Goal: Task Accomplishment & Management: Manage account settings

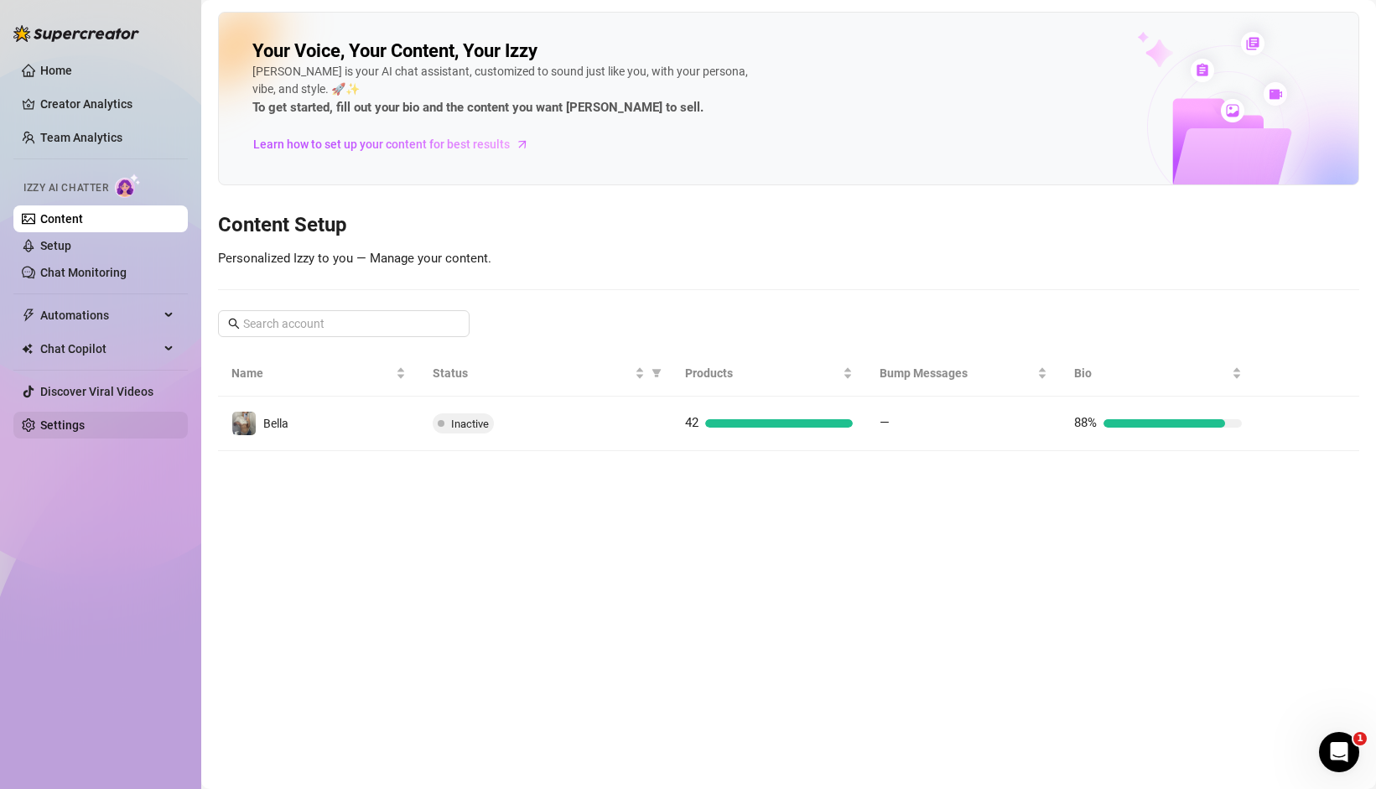
click at [66, 418] on link "Settings" at bounding box center [62, 424] width 44 height 13
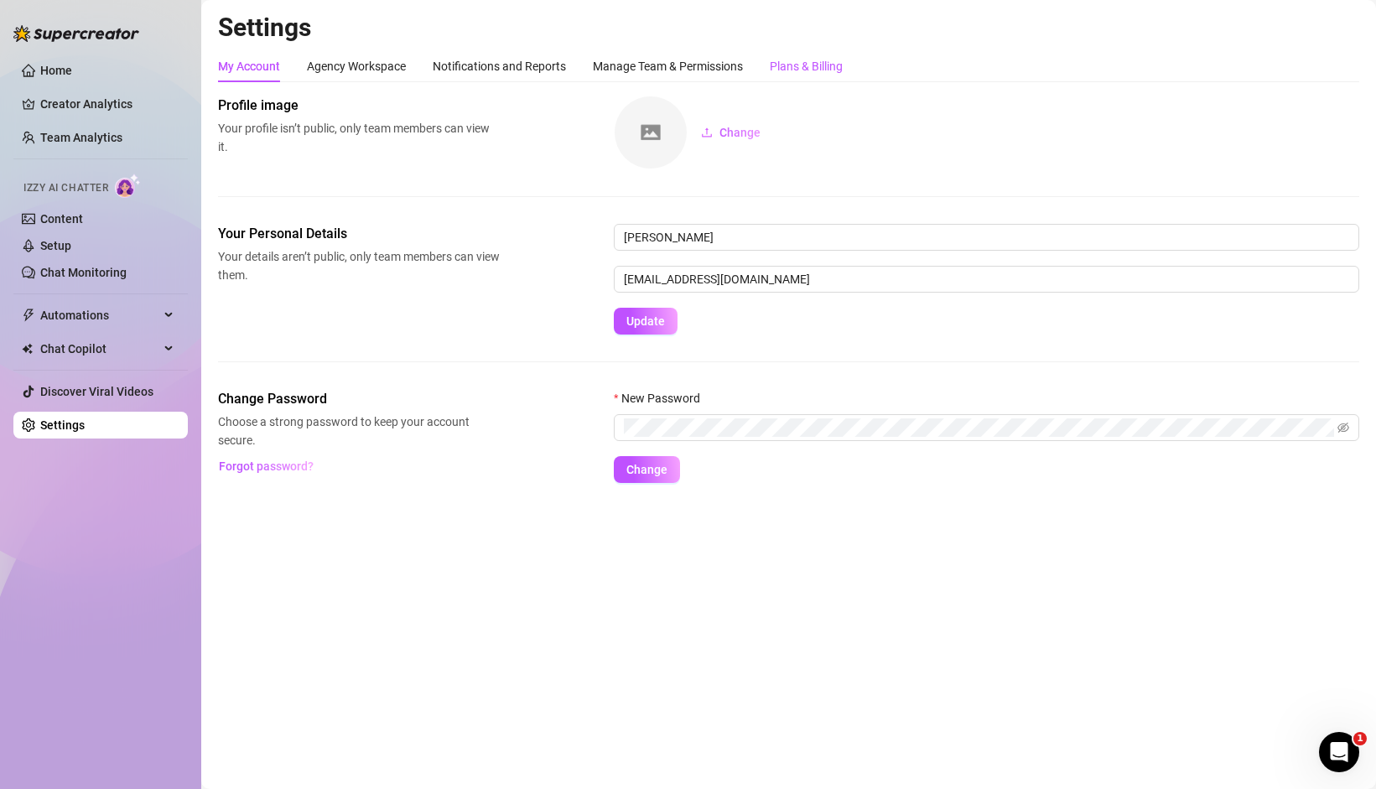
click at [792, 70] on div "Plans & Billing" at bounding box center [806, 66] width 73 height 18
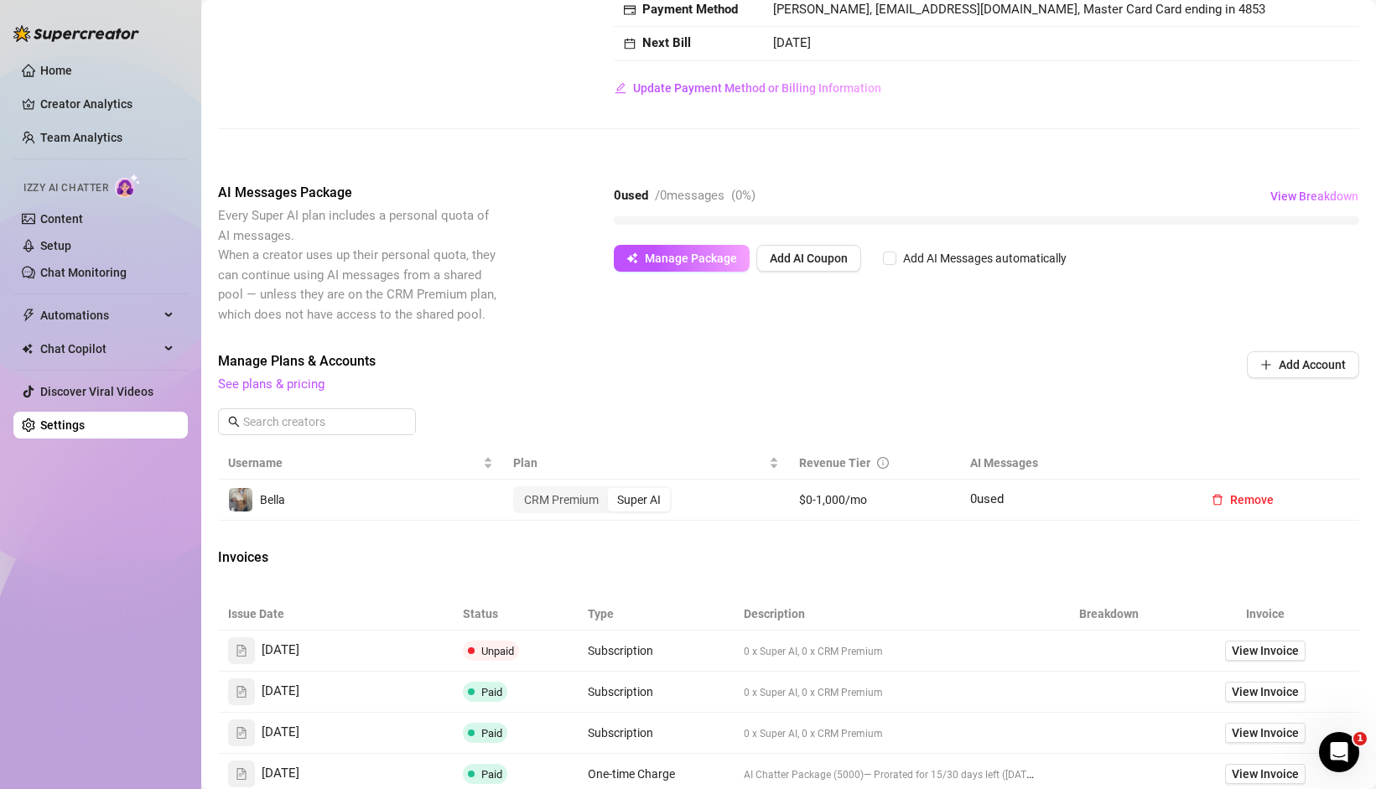
scroll to position [304, 0]
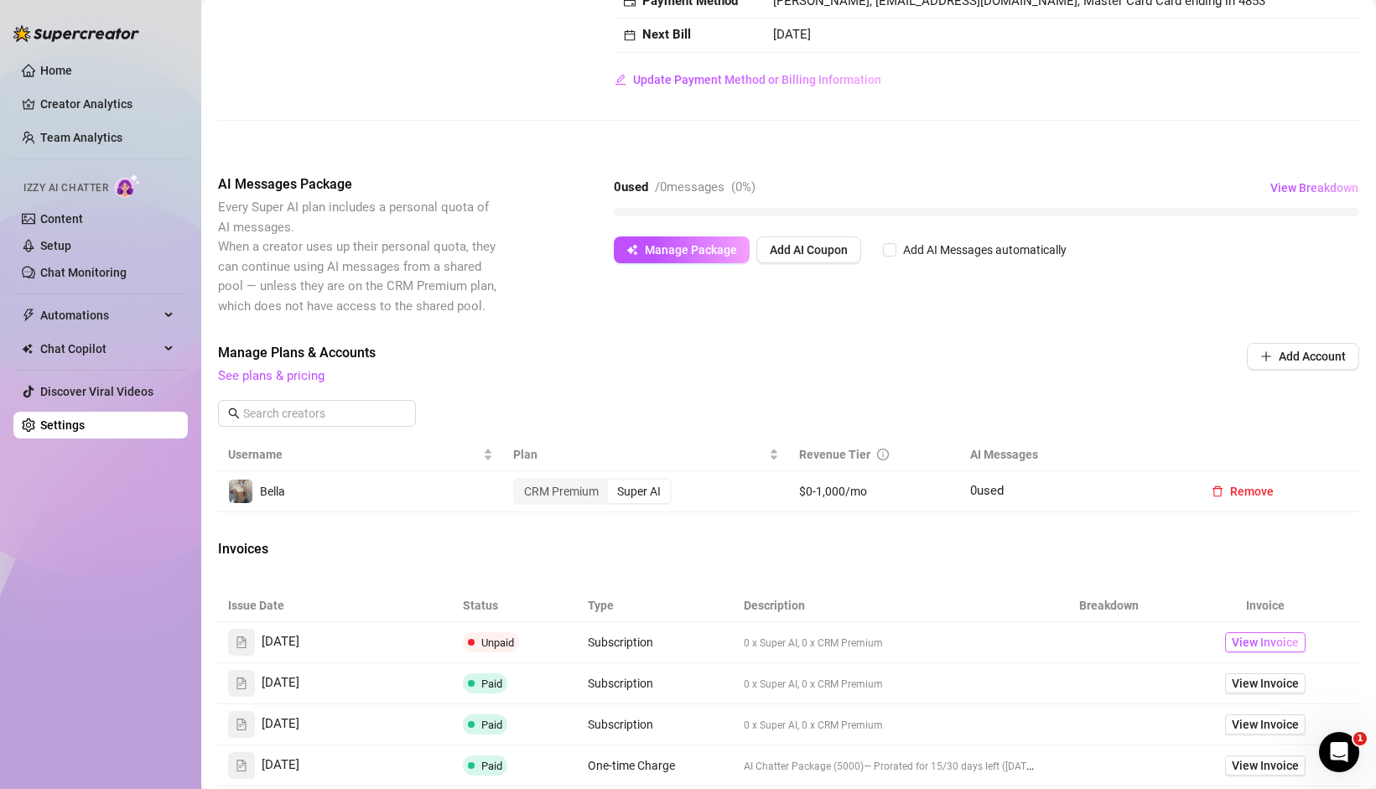
click at [1240, 637] on span "View Invoice" at bounding box center [1265, 642] width 67 height 18
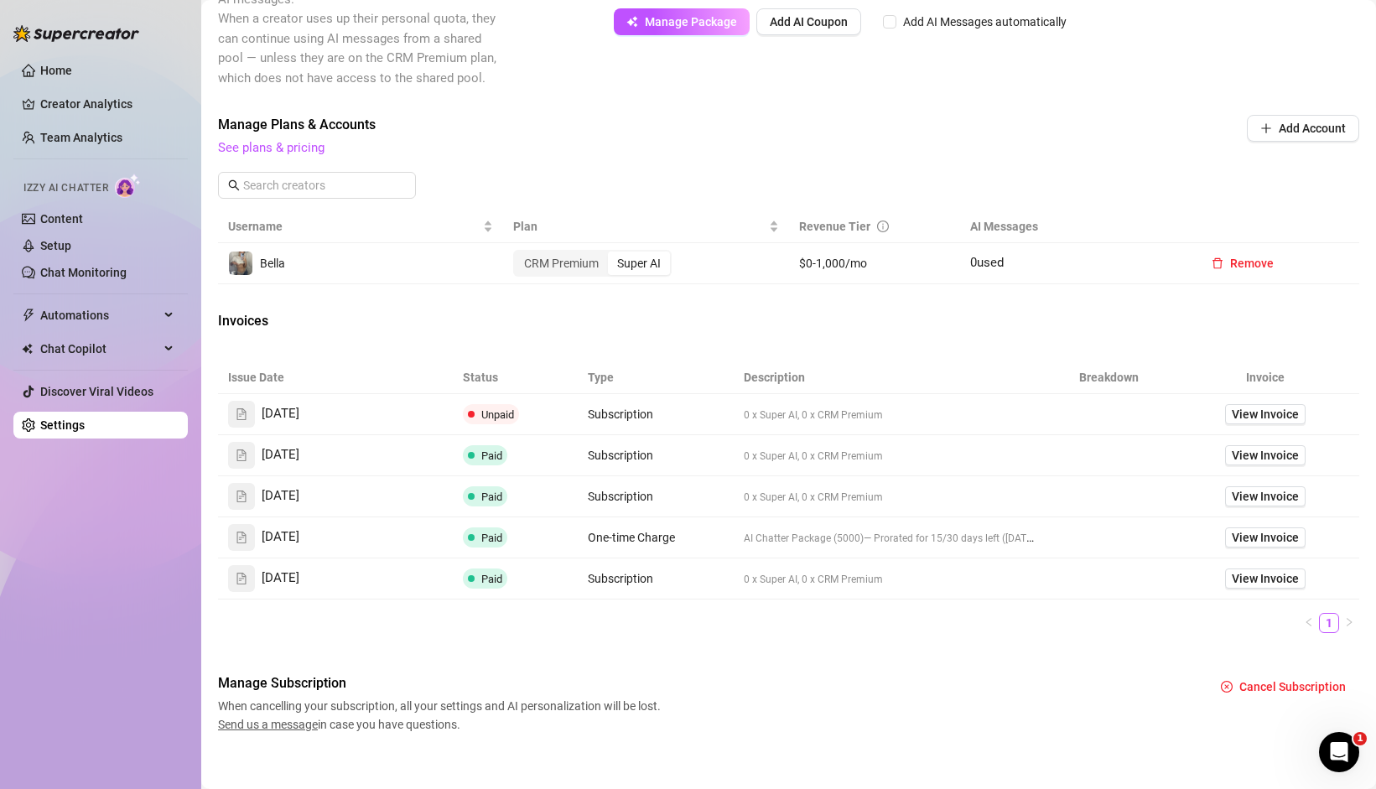
scroll to position [547, 0]
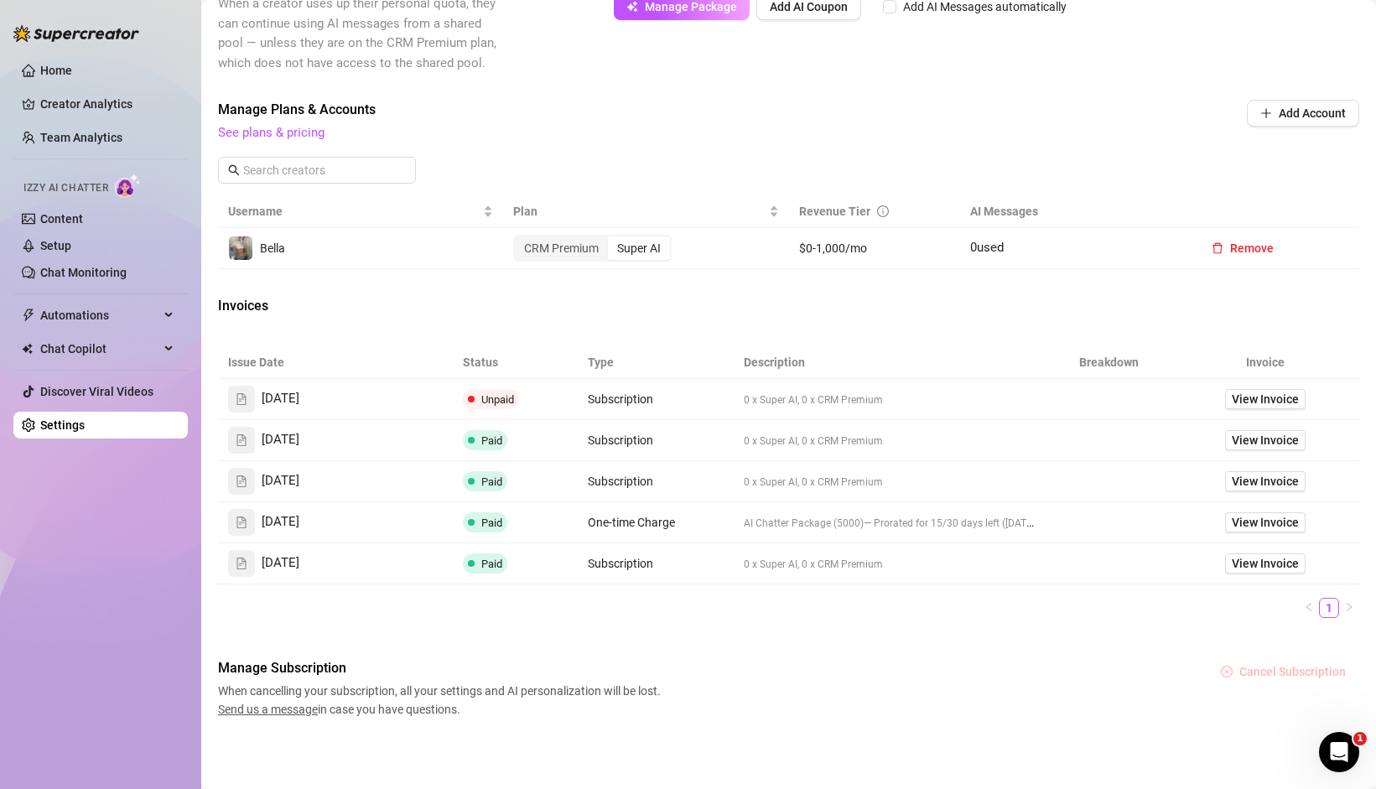
click at [1291, 675] on span "Cancel Subscription" at bounding box center [1293, 671] width 107 height 13
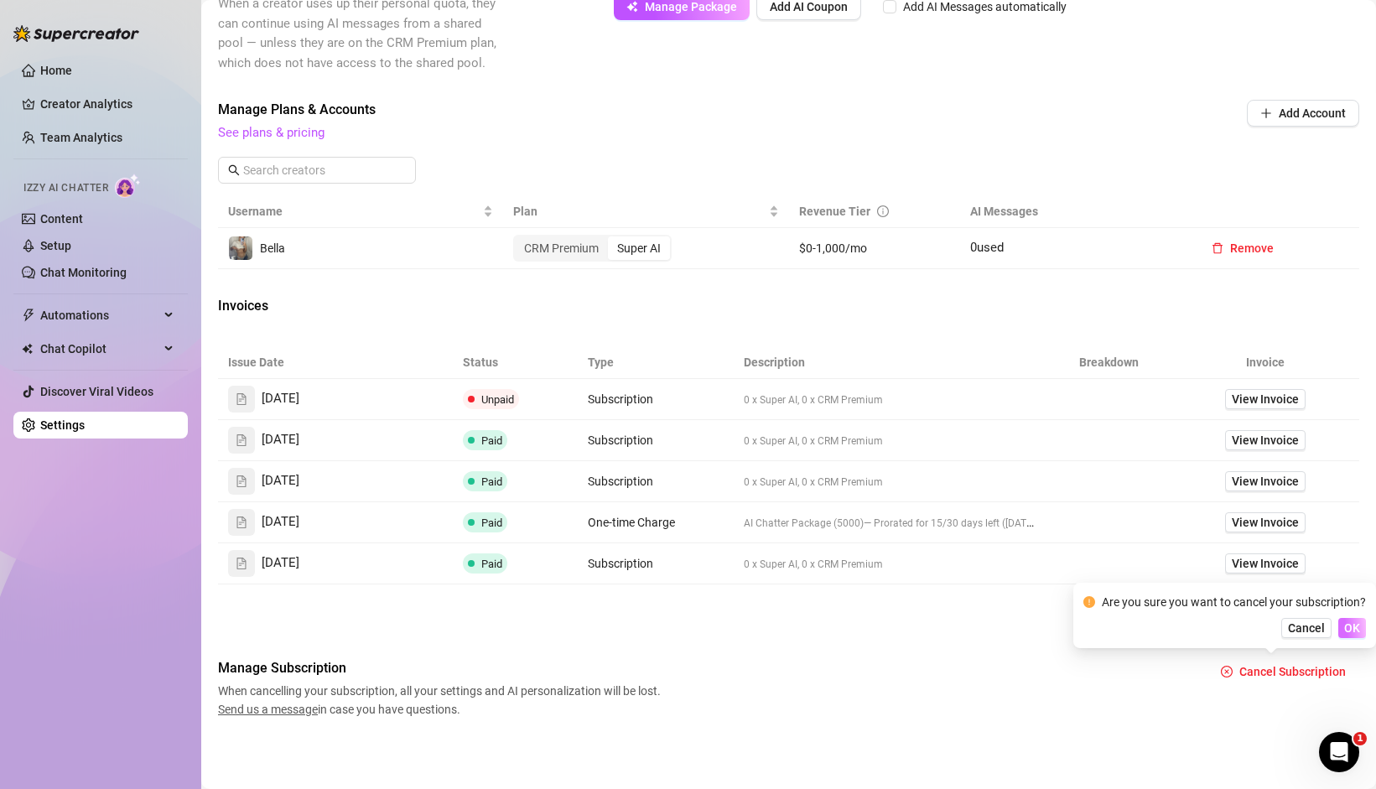
click at [1344, 621] on span "OK" at bounding box center [1352, 627] width 16 height 13
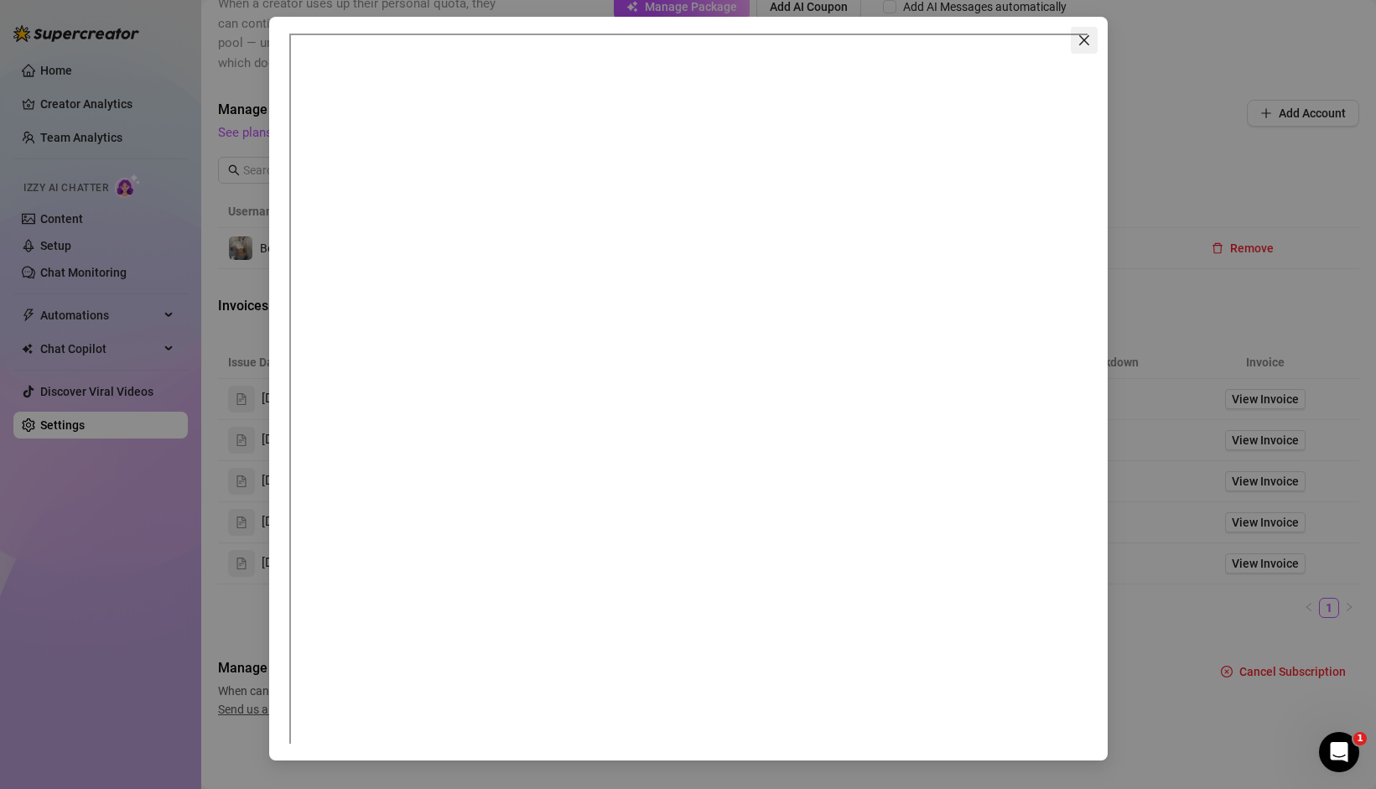
click at [1090, 41] on icon "close" at bounding box center [1084, 40] width 13 height 13
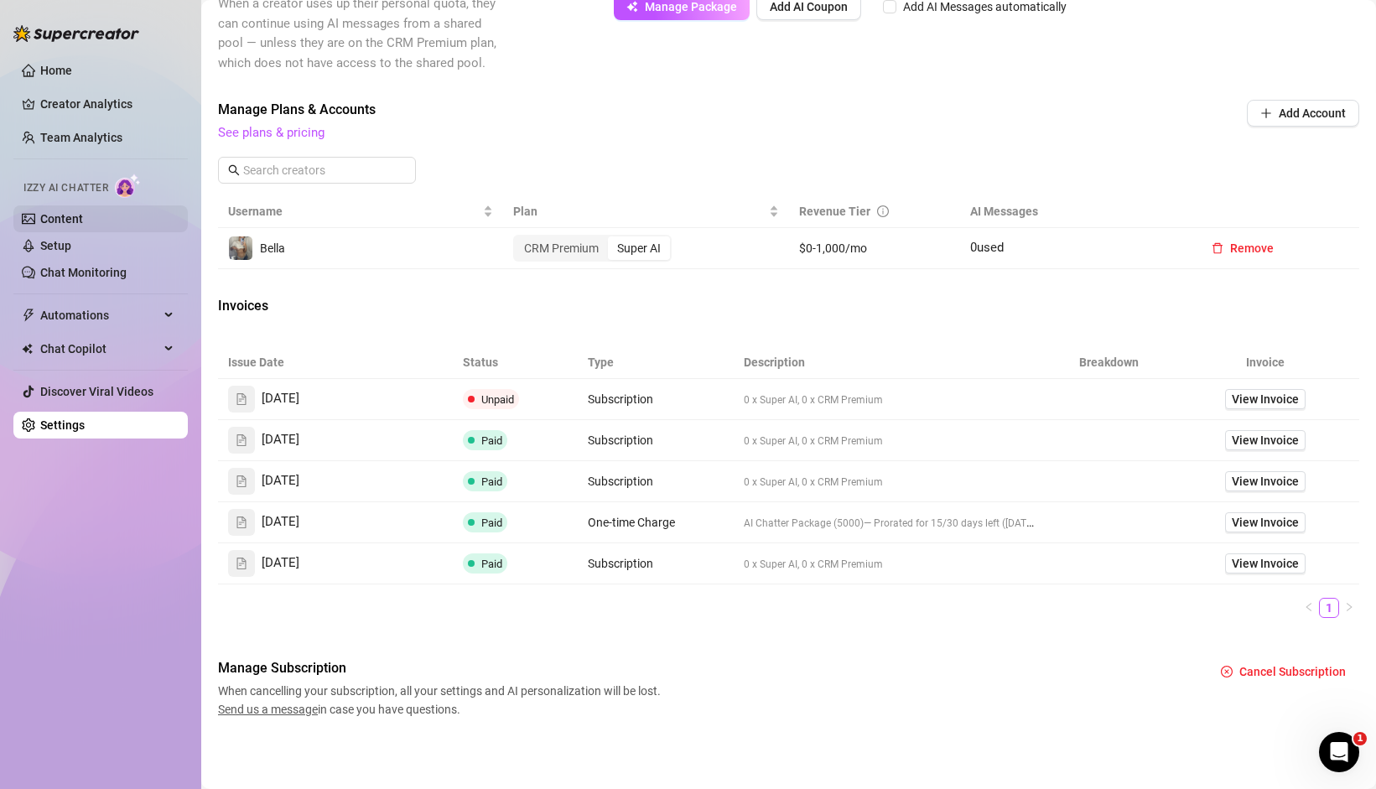
click at [57, 212] on link "Content" at bounding box center [61, 218] width 43 height 13
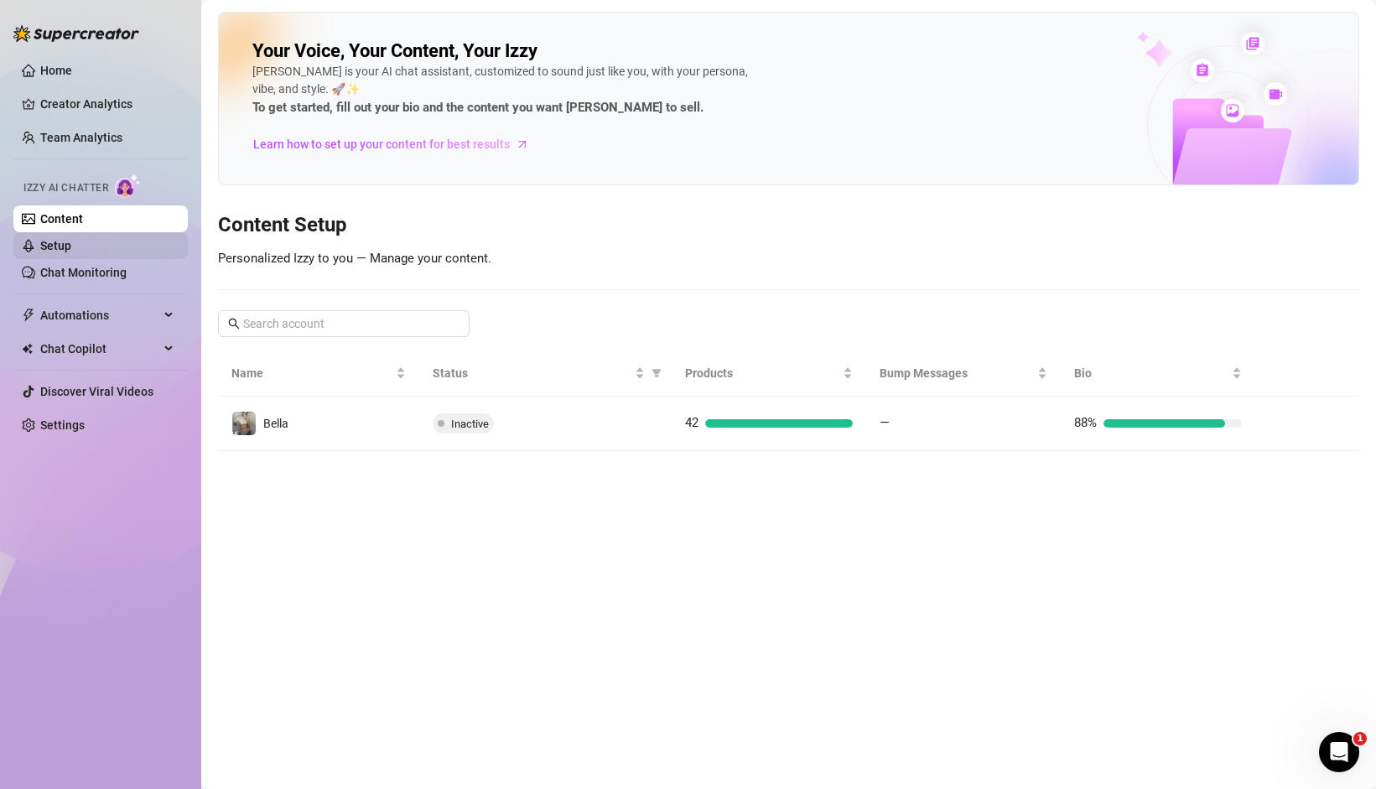
click at [65, 241] on link "Setup" at bounding box center [55, 245] width 31 height 13
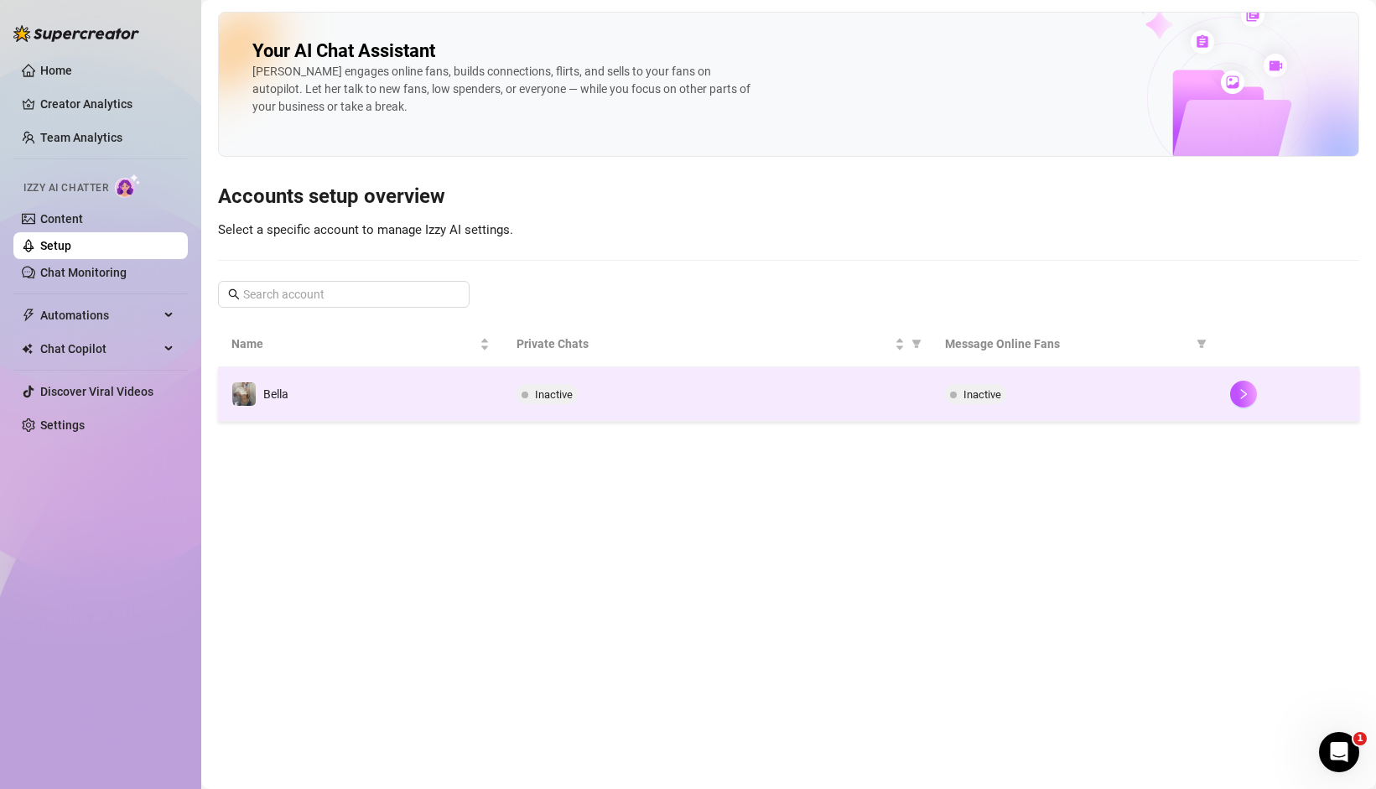
click at [281, 391] on span "Bella" at bounding box center [275, 393] width 25 height 13
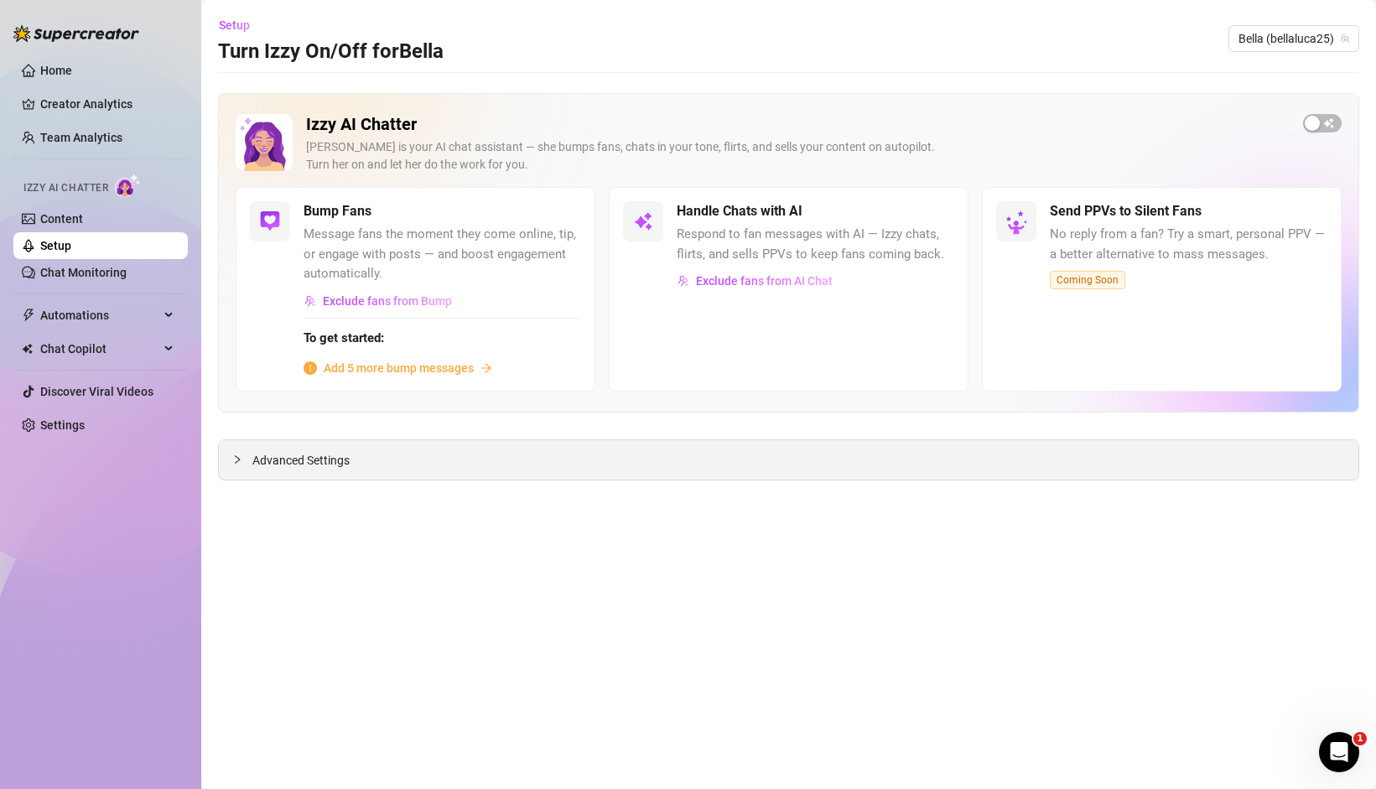
click at [247, 456] on div at bounding box center [242, 459] width 20 height 18
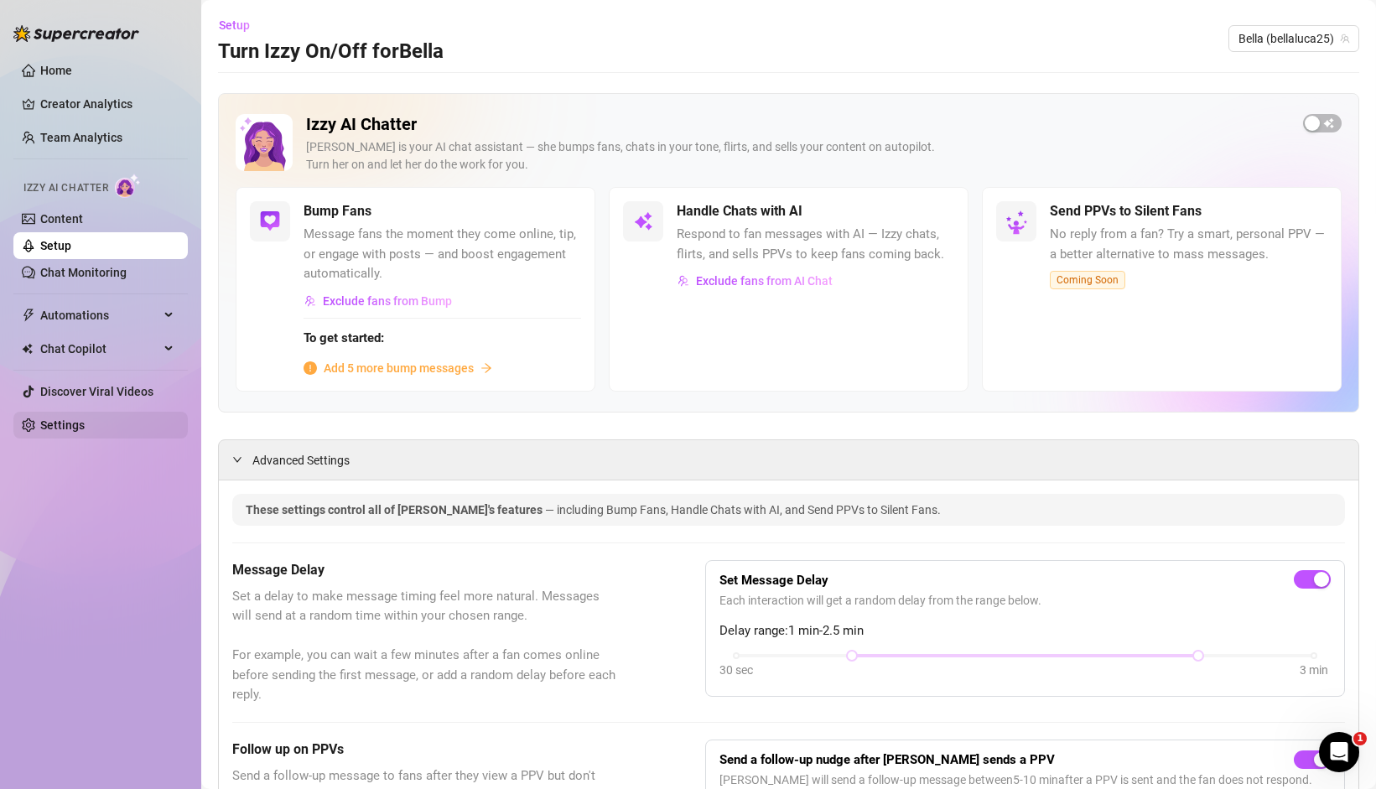
click at [85, 429] on link "Settings" at bounding box center [62, 424] width 44 height 13
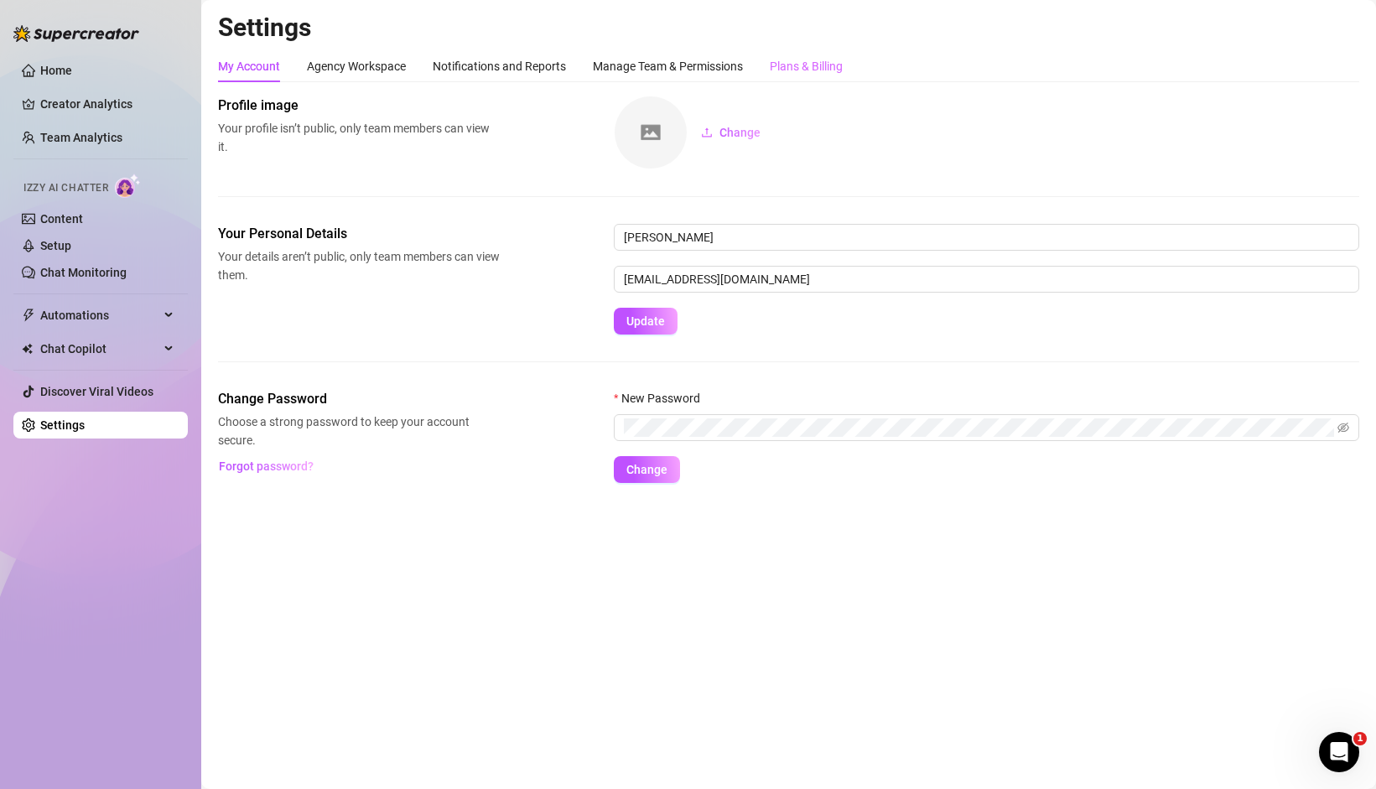
click at [784, 77] on div "Plans & Billing" at bounding box center [806, 66] width 73 height 32
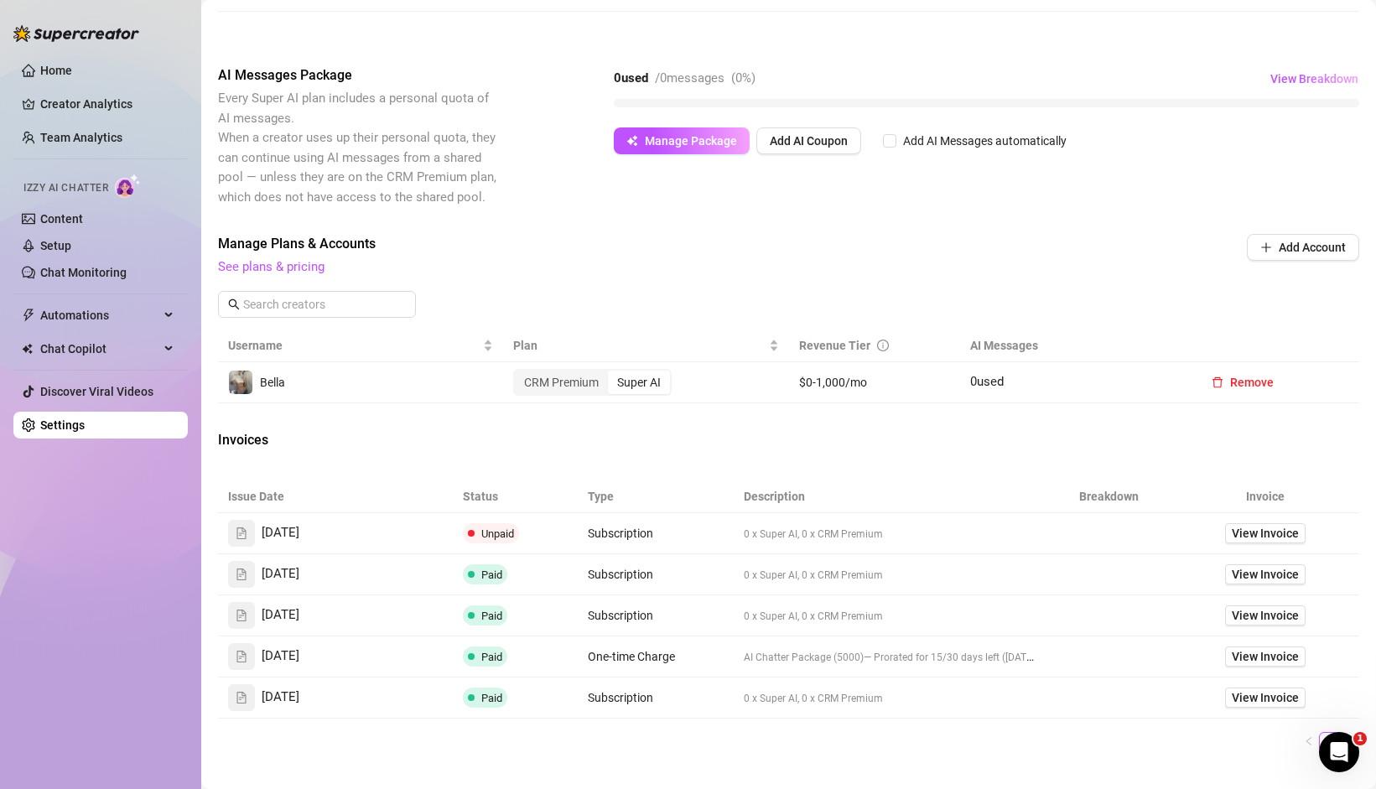
scroll to position [547, 0]
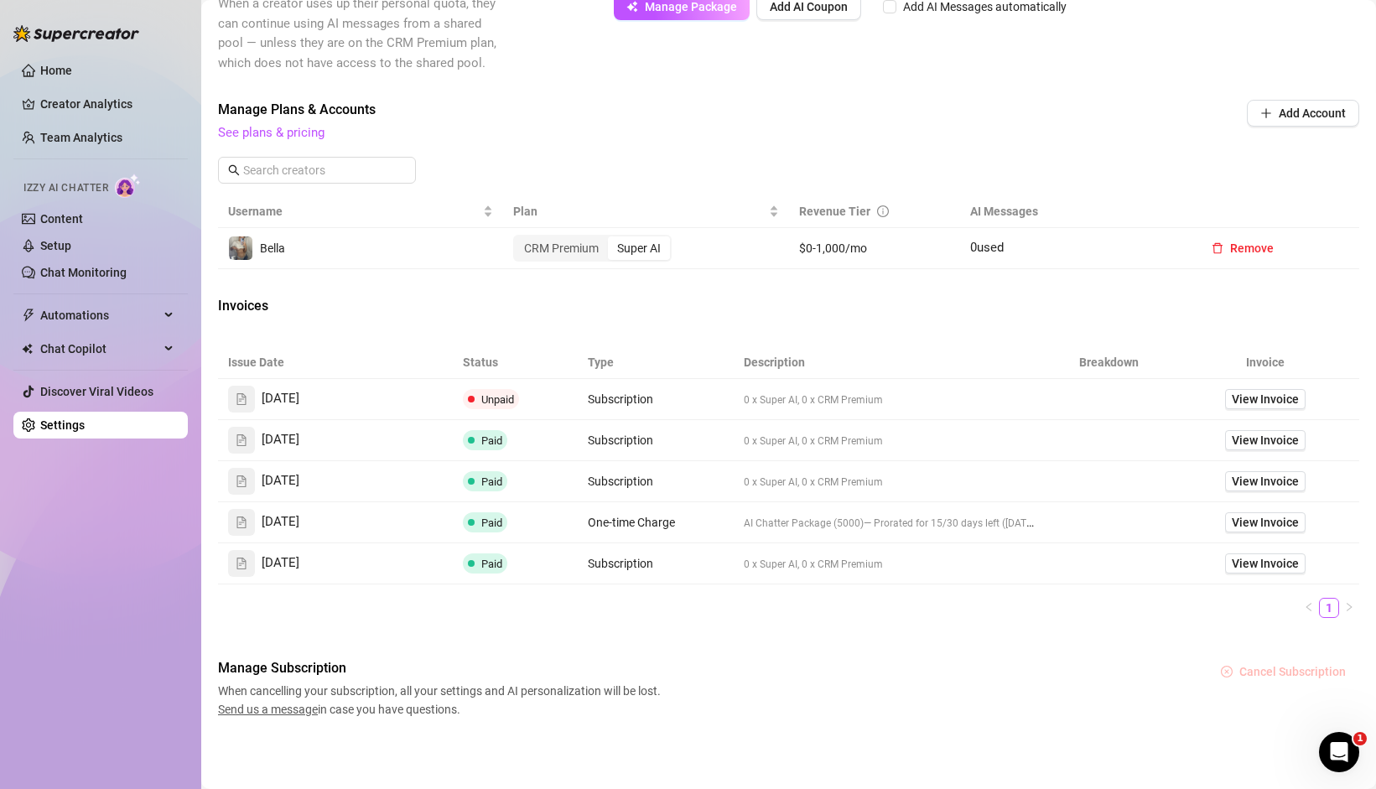
click at [1257, 670] on span "Cancel Subscription" at bounding box center [1293, 671] width 107 height 13
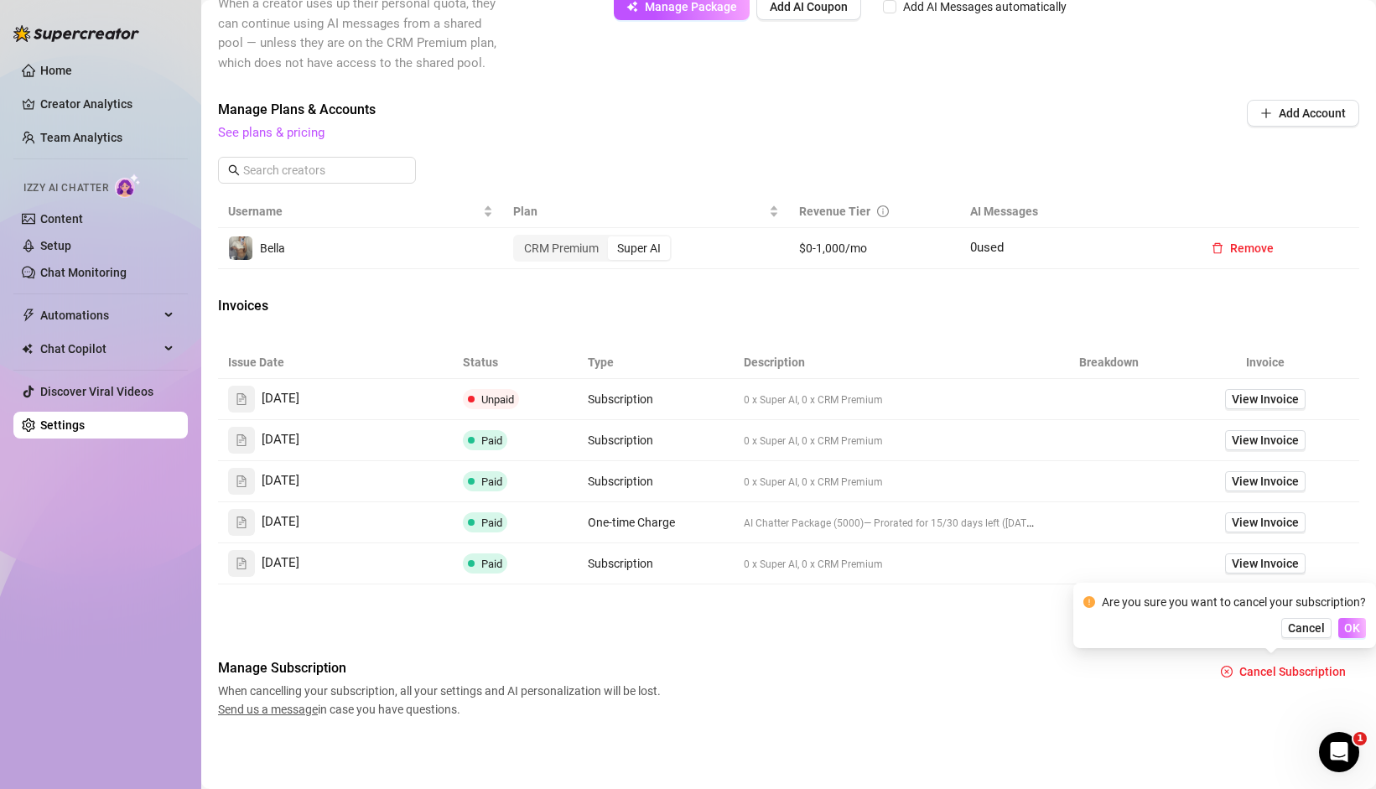
click at [1349, 627] on span "OK" at bounding box center [1352, 627] width 16 height 13
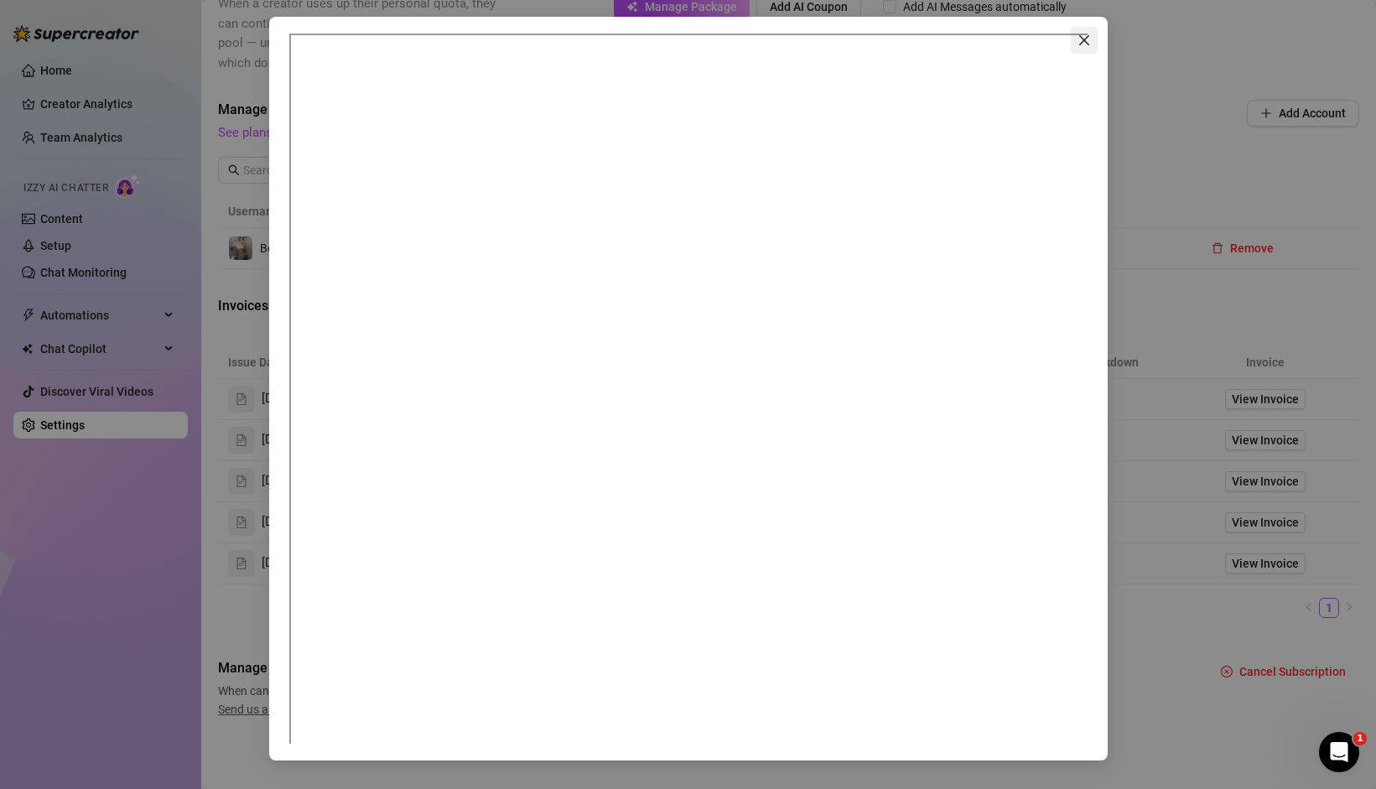
click at [1086, 31] on button "Close" at bounding box center [1084, 40] width 27 height 27
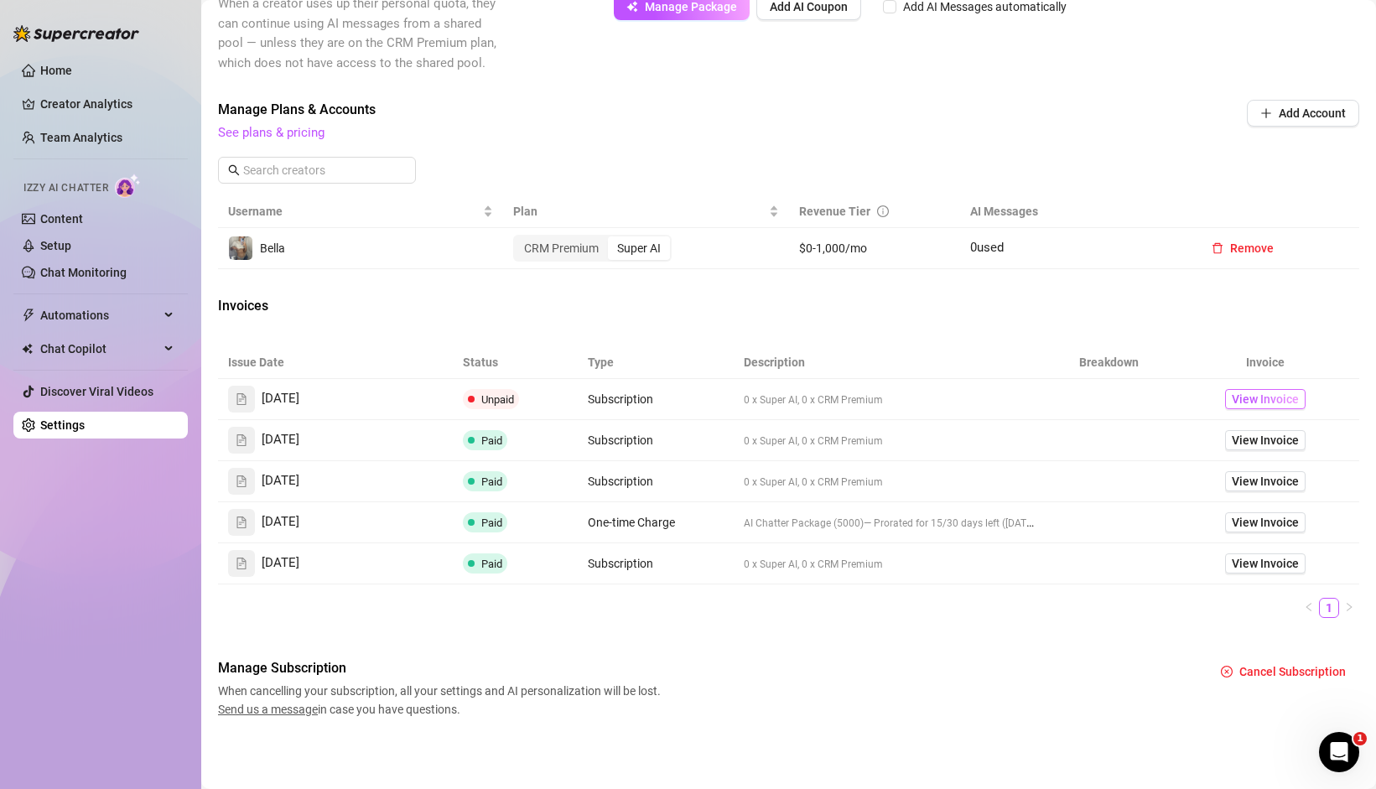
click at [1273, 401] on span "View Invoice" at bounding box center [1265, 399] width 67 height 18
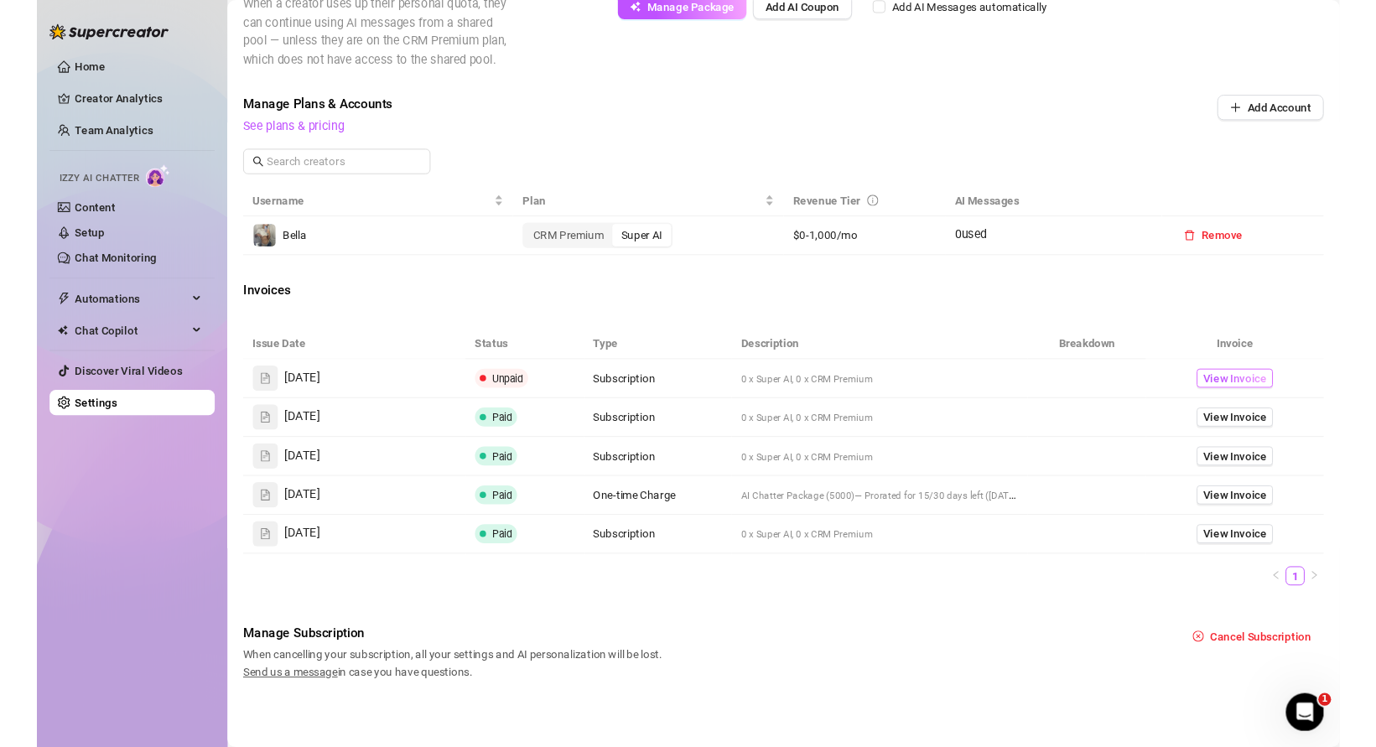
scroll to position [442, 0]
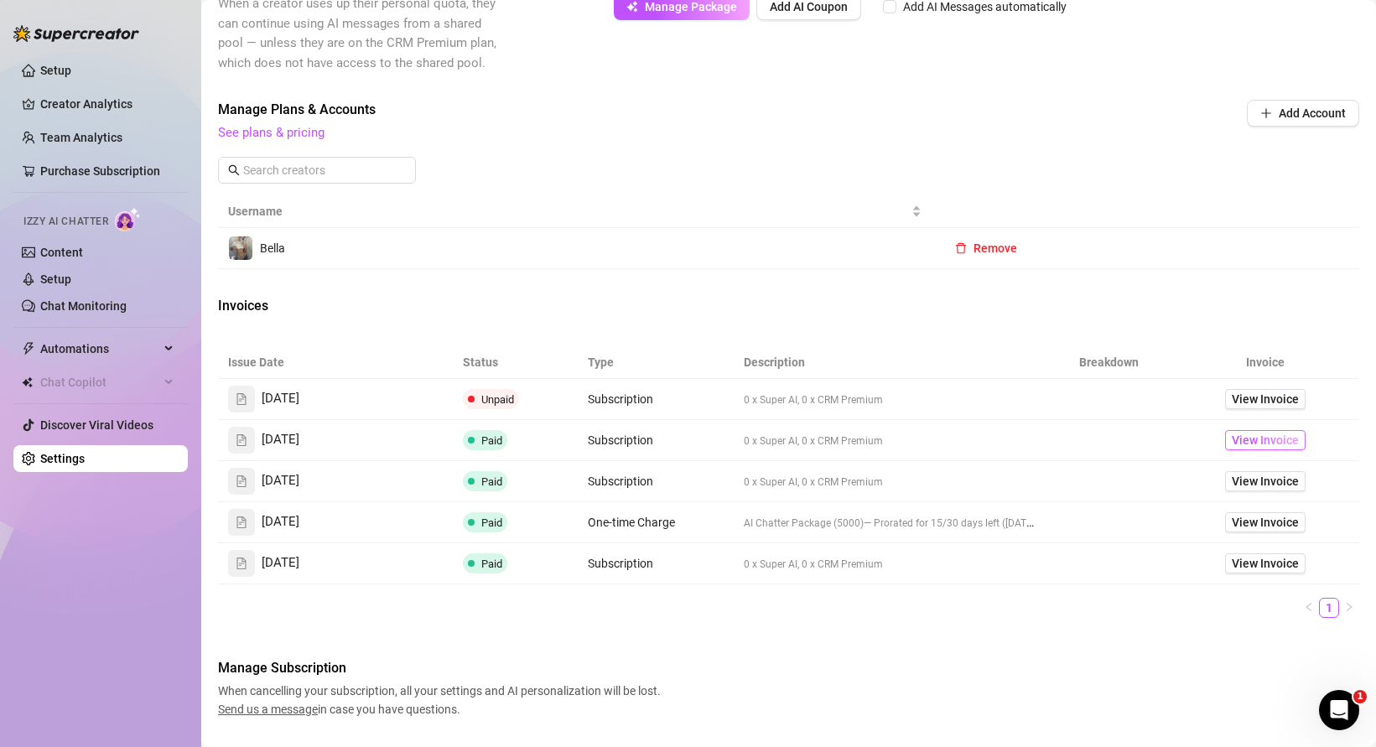
click at [1274, 444] on span "View Invoice" at bounding box center [1265, 440] width 67 height 18
